Goal: Subscribe to service/newsletter

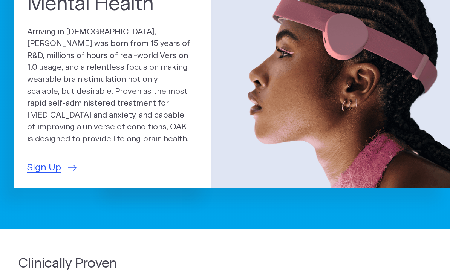
scroll to position [86, 0]
click at [38, 163] on span "Sign Up" at bounding box center [44, 168] width 34 height 14
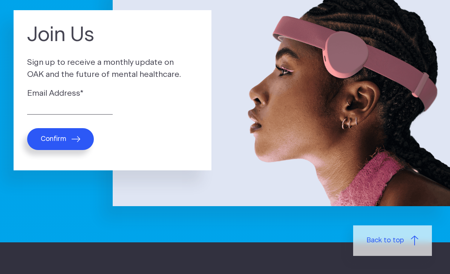
scroll to position [68, 0]
click at [52, 135] on button "Confirm" at bounding box center [60, 139] width 67 height 22
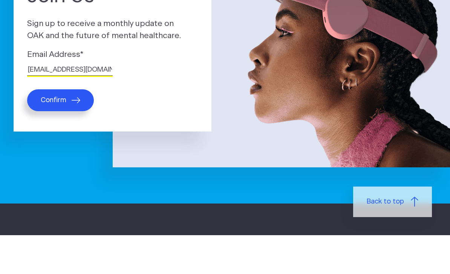
type input "cjmartin0972@gmail.com"
click at [55, 135] on span "Confirm" at bounding box center [54, 139] width 26 height 8
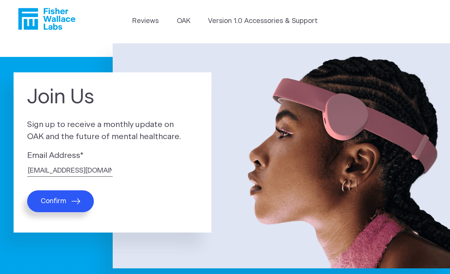
scroll to position [0, 0]
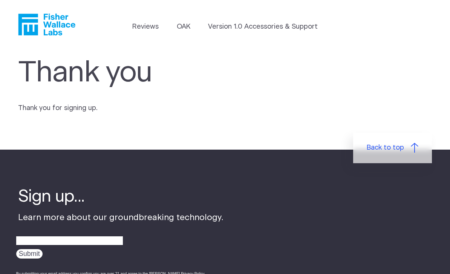
click at [187, 24] on link "OAK" at bounding box center [184, 27] width 14 height 10
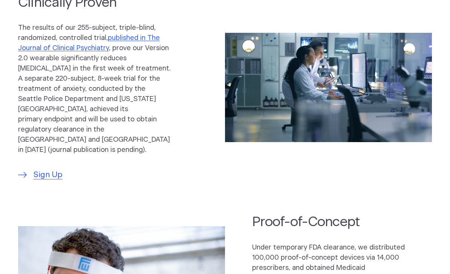
scroll to position [312, 0]
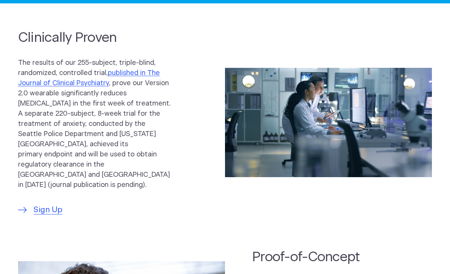
click at [56, 84] on link "published in The Journal of Clinical Psychiatry" at bounding box center [89, 78] width 142 height 17
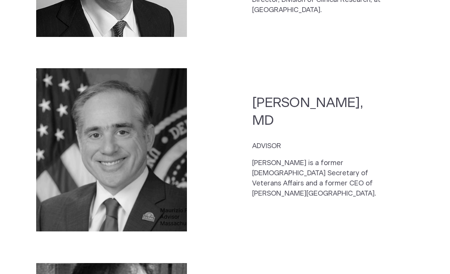
scroll to position [1397, 0]
